Goal: Transaction & Acquisition: Obtain resource

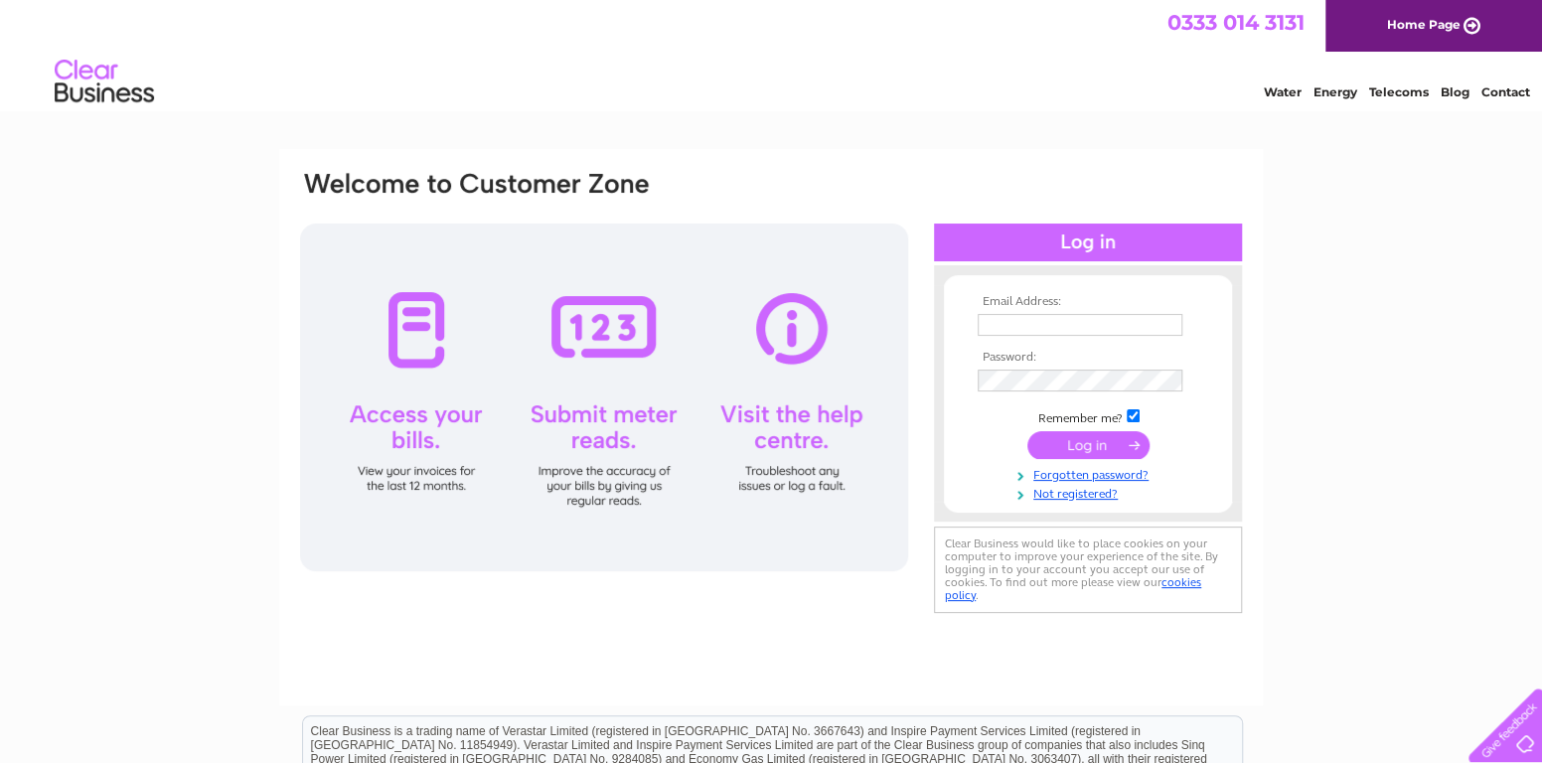
click at [1057, 328] on input "text" at bounding box center [1080, 325] width 205 height 22
type input "wendyg@ragroupltd.co.uk"
click at [1027, 433] on input "submit" at bounding box center [1088, 447] width 122 height 28
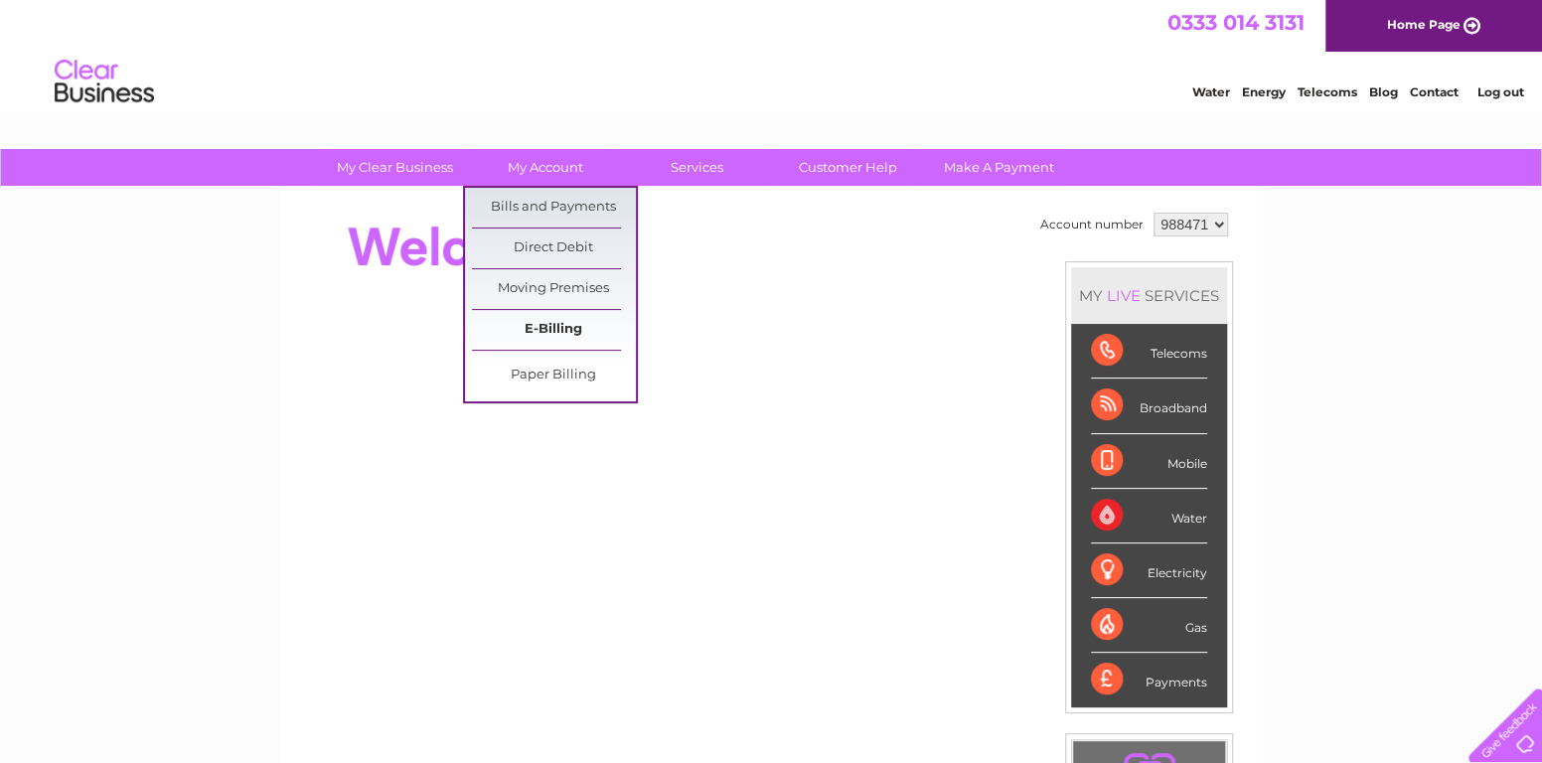
click at [538, 323] on link "E-Billing" at bounding box center [554, 330] width 164 height 40
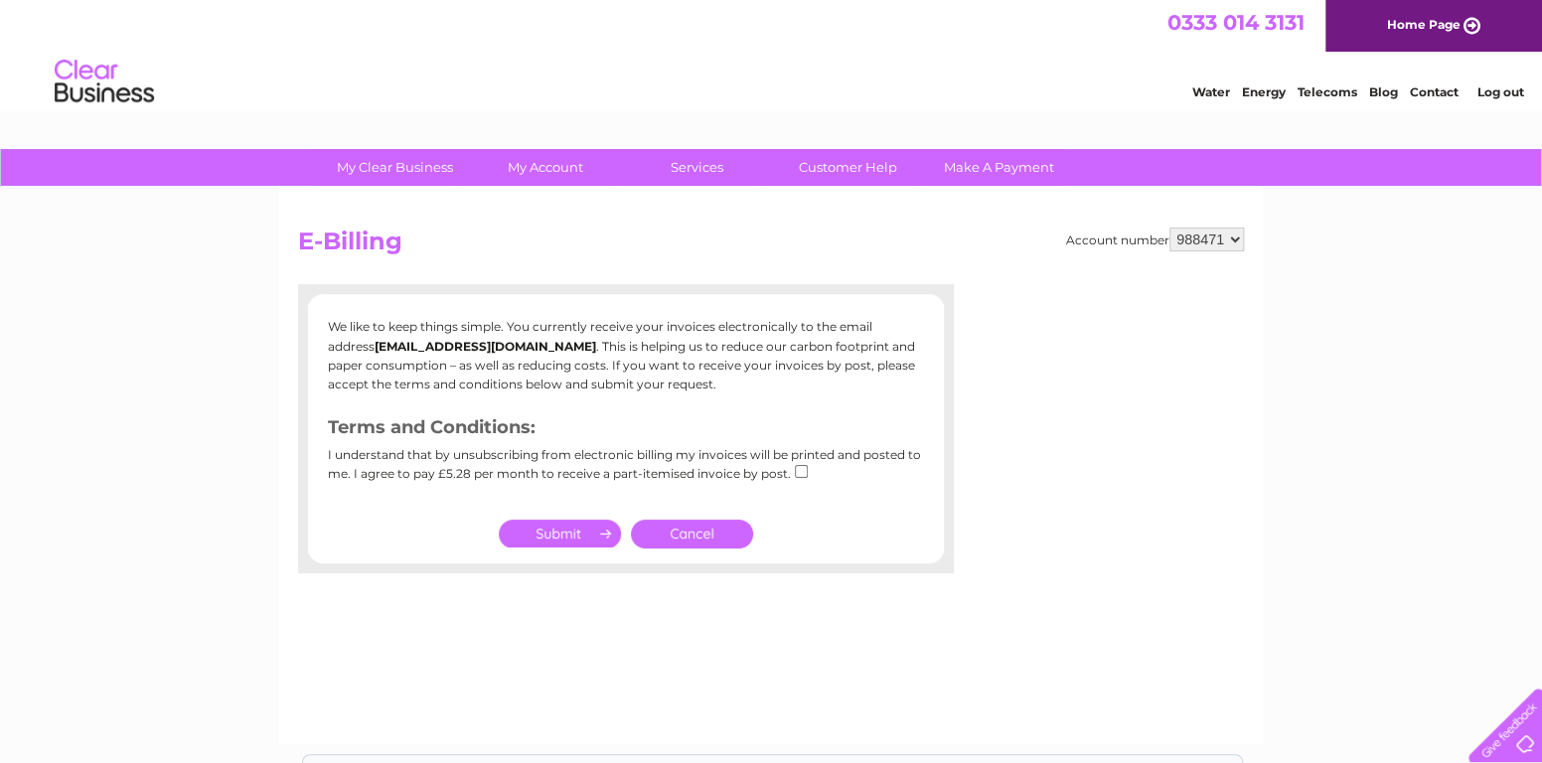
click at [722, 535] on link "Cancel" at bounding box center [692, 534] width 122 height 29
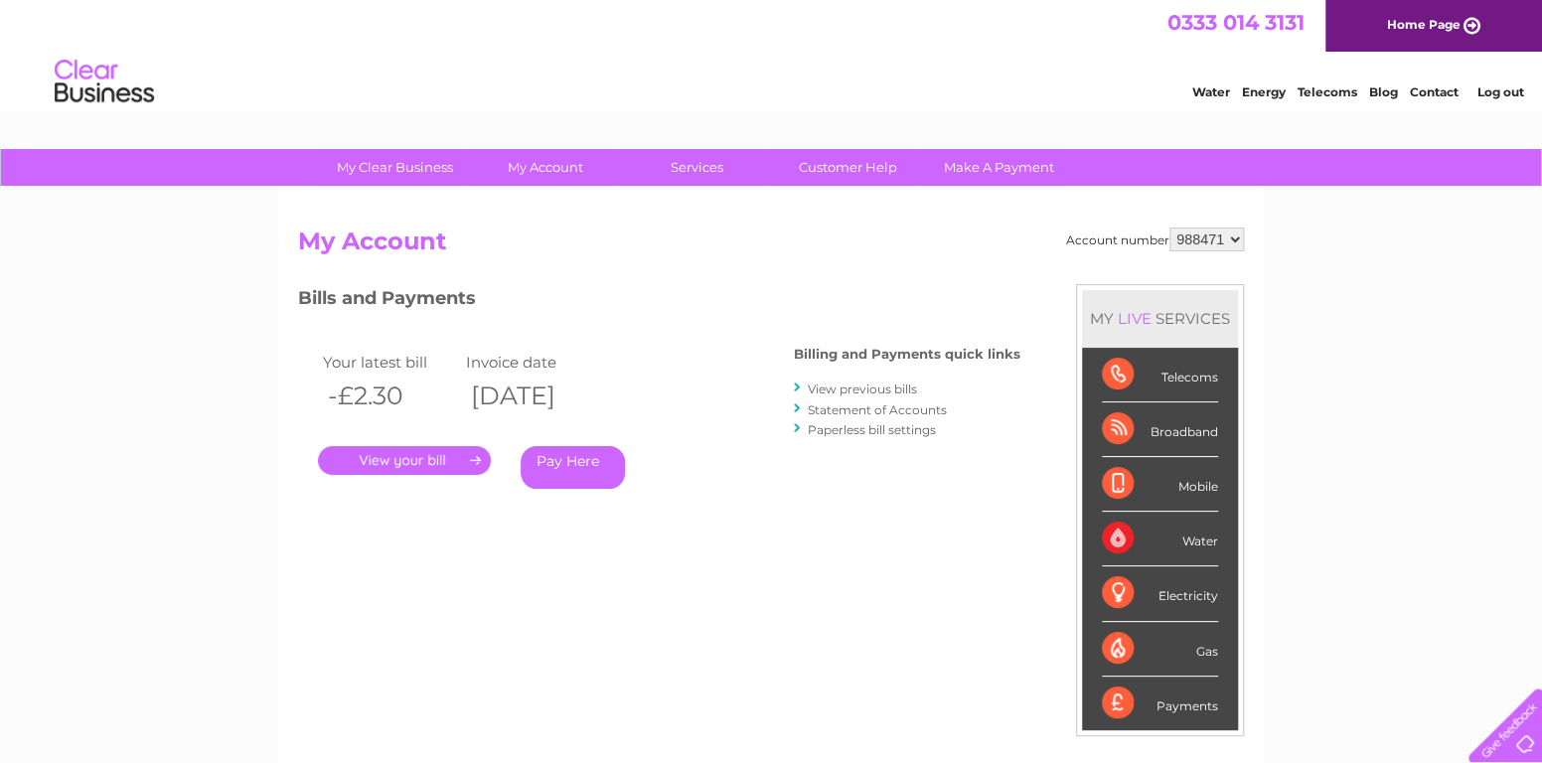
click at [1229, 239] on select "988471 988473" at bounding box center [1206, 239] width 75 height 24
select select "988473"
click at [1170, 227] on select "988471 988473" at bounding box center [1206, 239] width 75 height 24
click at [406, 463] on link "." at bounding box center [404, 460] width 173 height 29
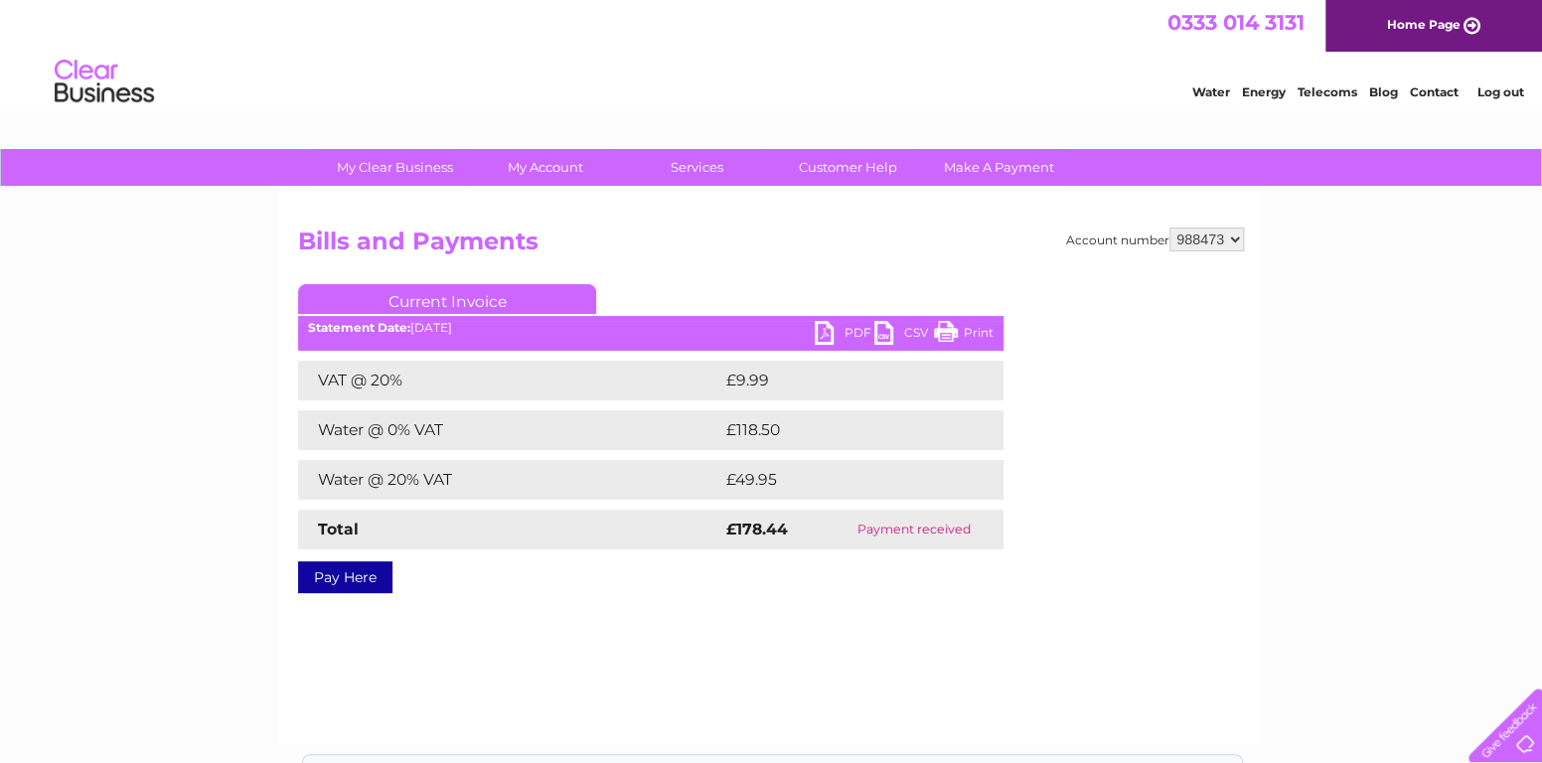
click at [858, 332] on link "PDF" at bounding box center [845, 335] width 60 height 29
click at [1445, 33] on link "Home Page" at bounding box center [1433, 26] width 217 height 52
